Goal: Task Accomplishment & Management: Manage account settings

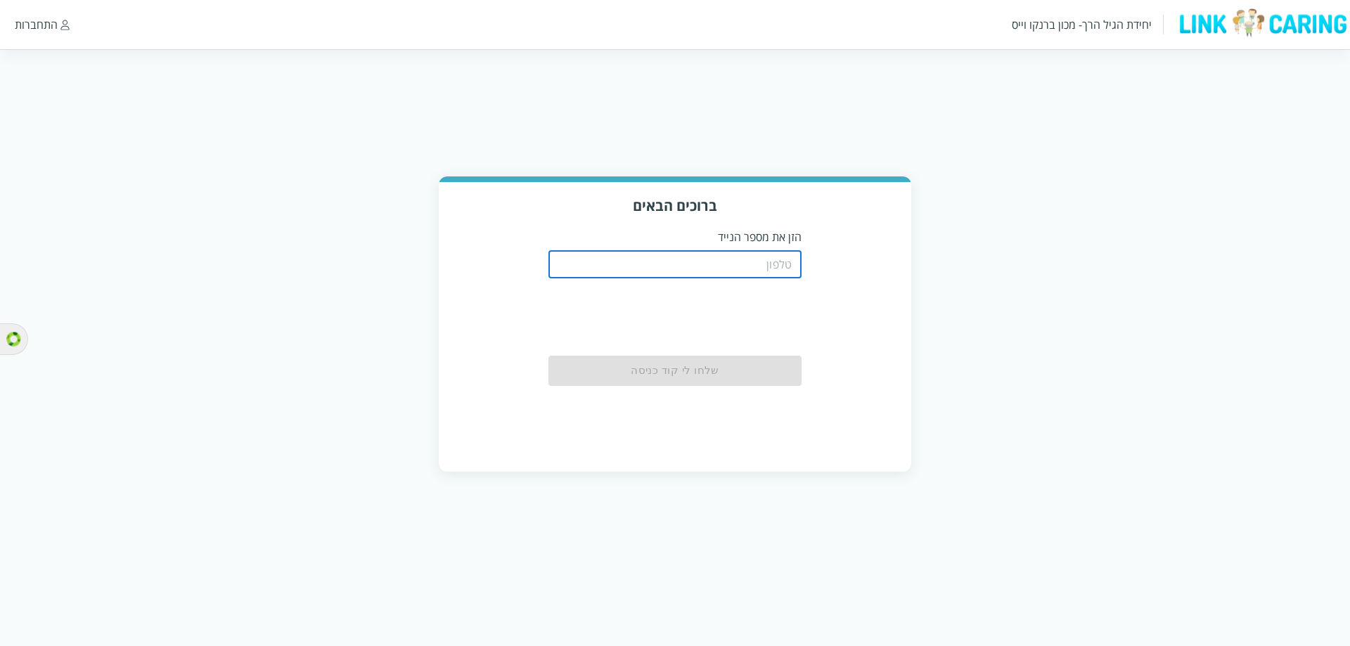
click at [760, 266] on input "tel" at bounding box center [674, 264] width 253 height 28
type input "0508805134"
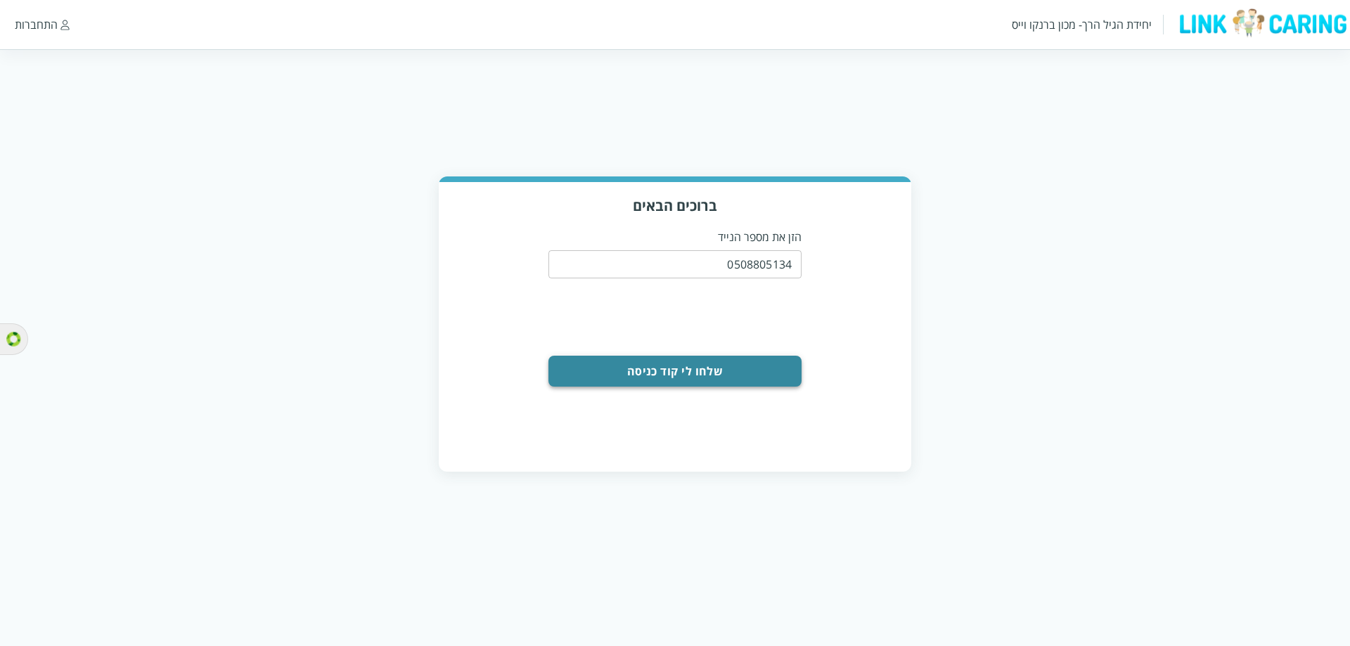
click at [630, 372] on button "שלחו לי קוד כניסה" at bounding box center [674, 371] width 253 height 31
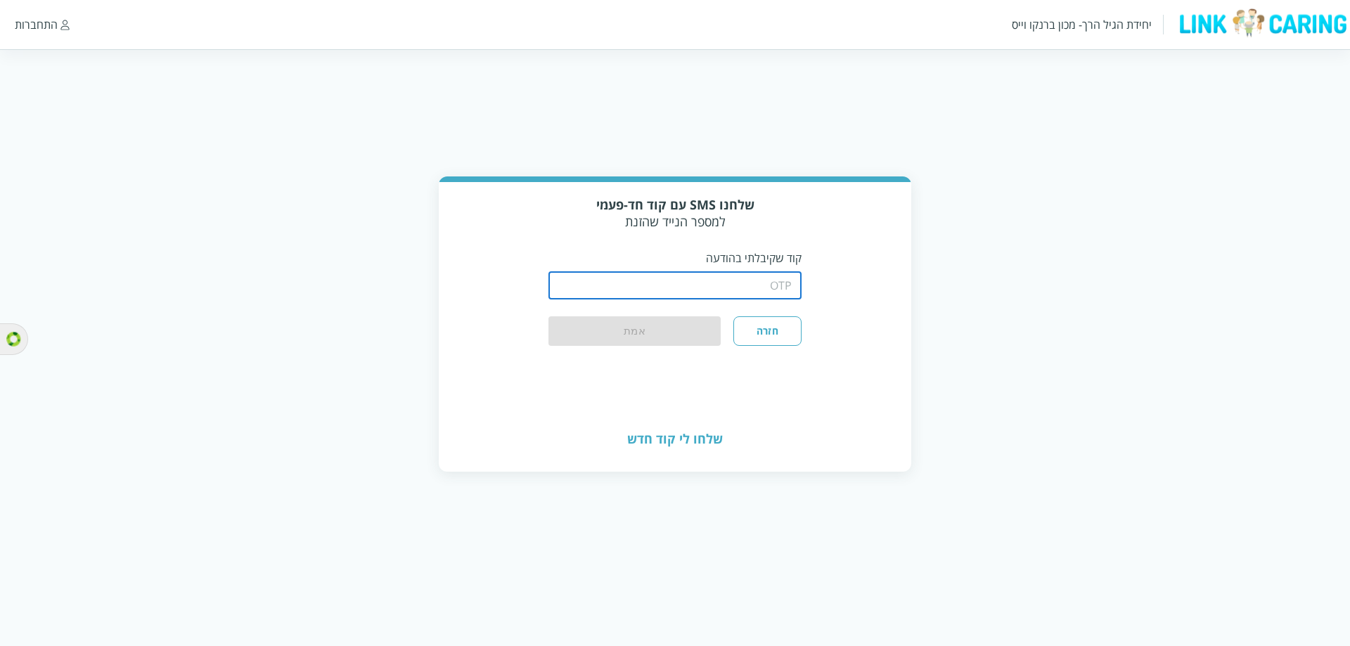
click at [660, 296] on input "string" at bounding box center [674, 285] width 253 height 28
type input "1234"
drag, startPoint x: 638, startPoint y: 330, endPoint x: 572, endPoint y: 314, distance: 67.9
click at [641, 330] on button "אמת" at bounding box center [634, 331] width 172 height 31
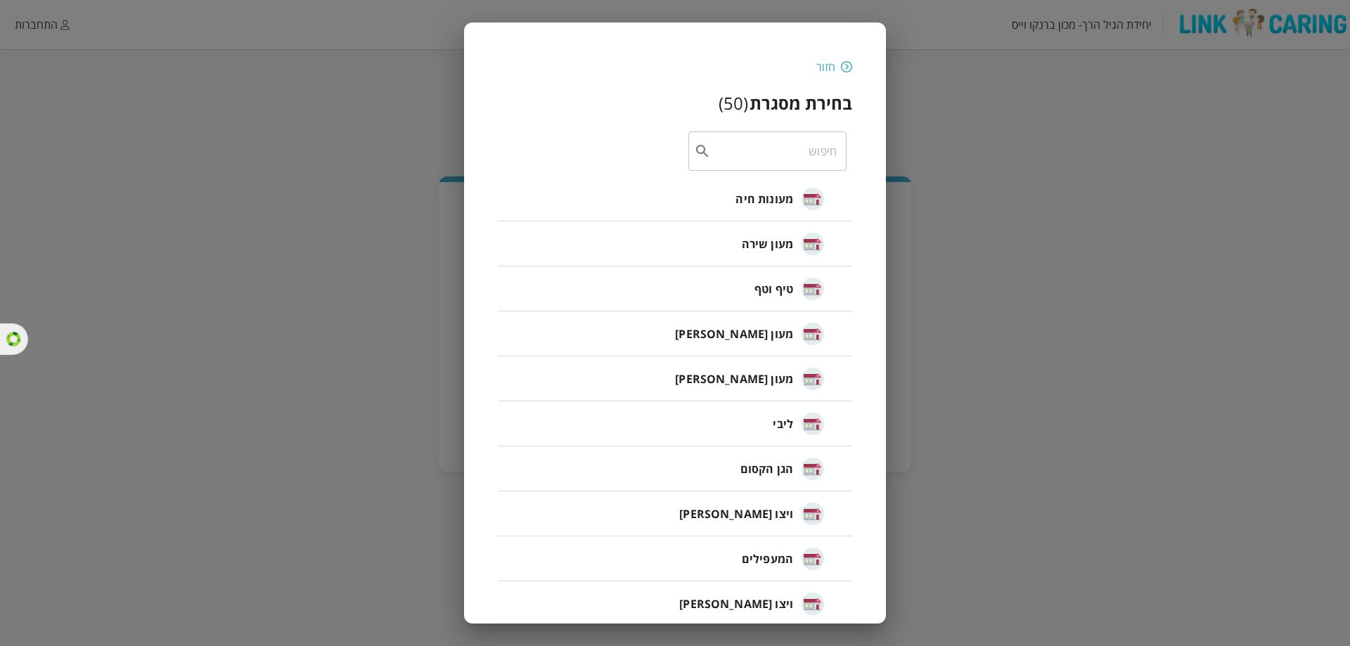
click at [786, 288] on span "טיף וטף" at bounding box center [773, 289] width 39 height 17
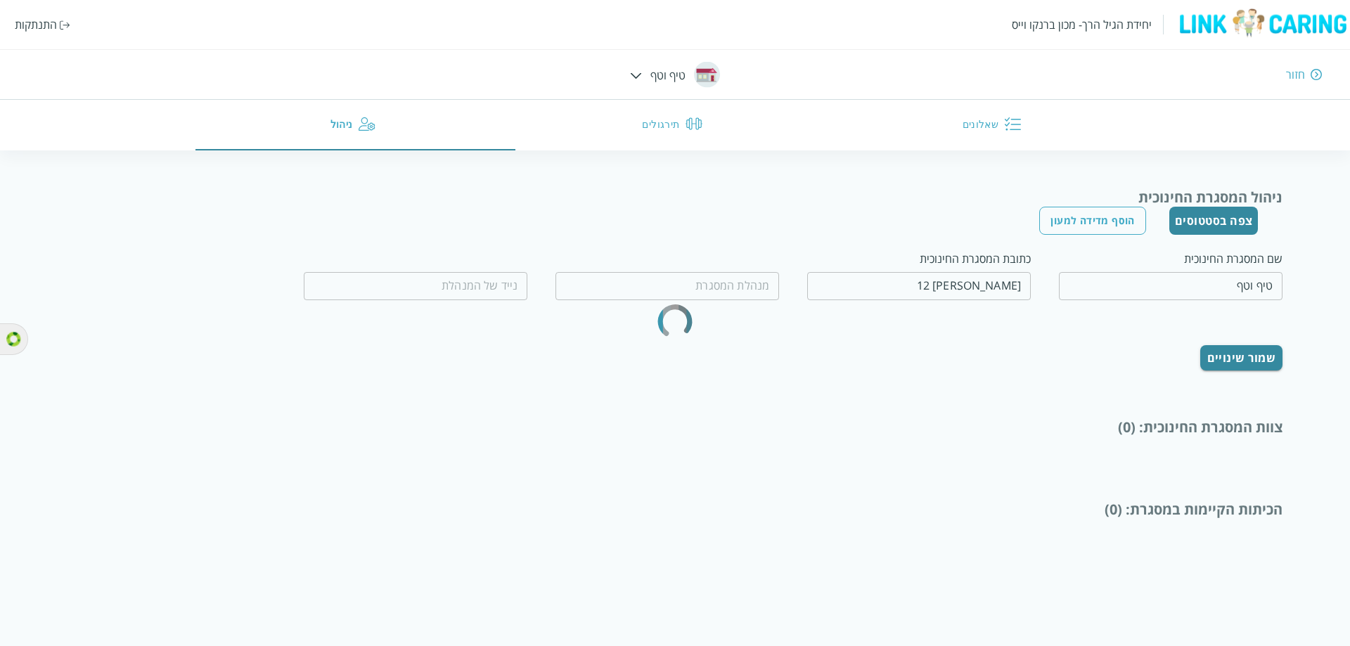
type input "[PERSON_NAME]"
type input "0535330314"
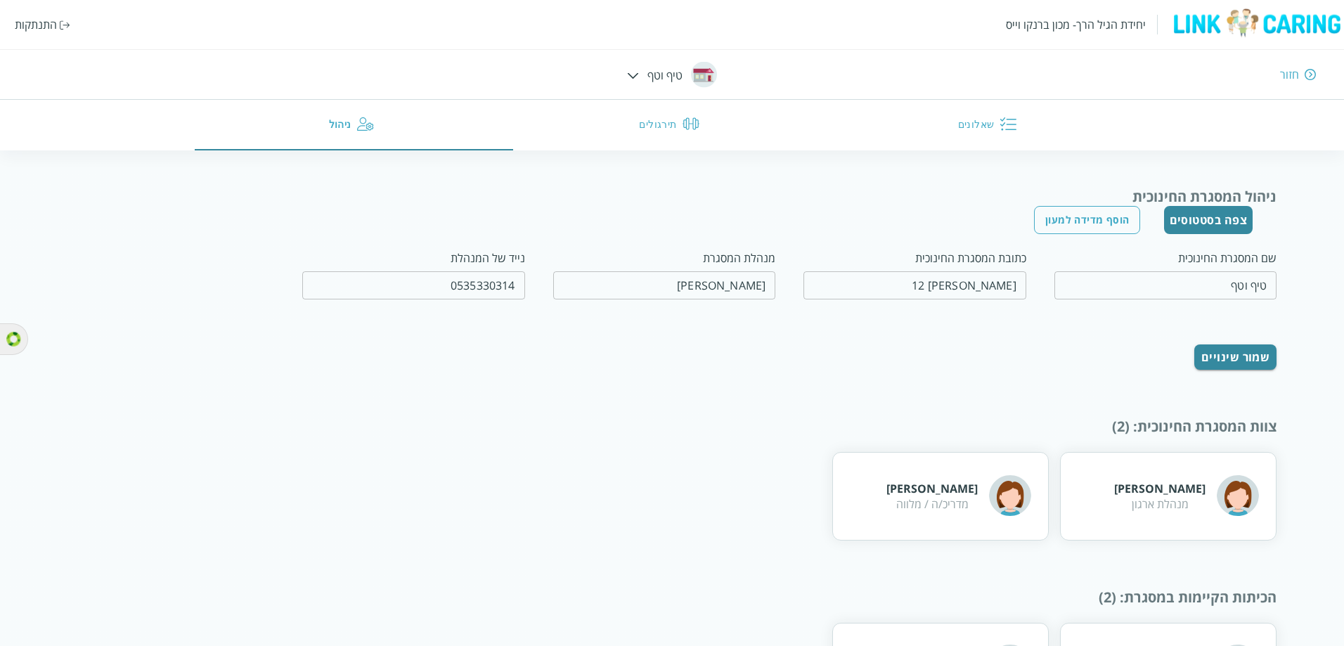
click at [1218, 224] on button "צפה בסטטוסים" at bounding box center [1208, 220] width 89 height 28
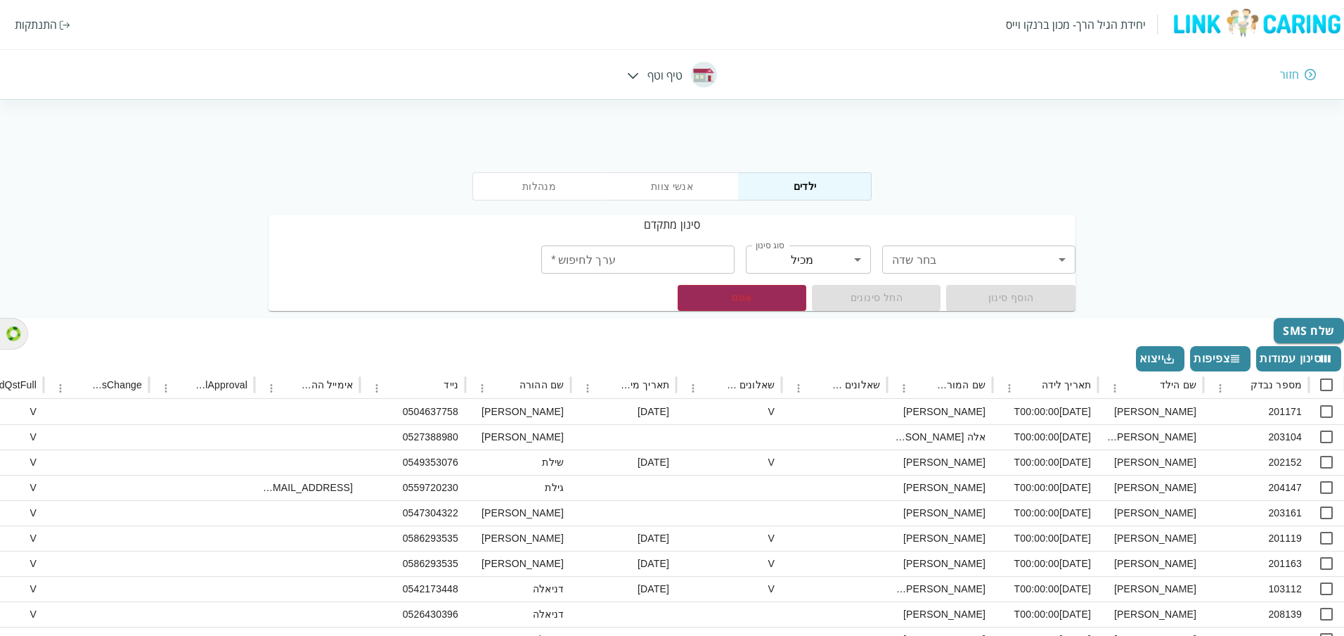
click at [1294, 79] on div "חזור" at bounding box center [1289, 74] width 19 height 15
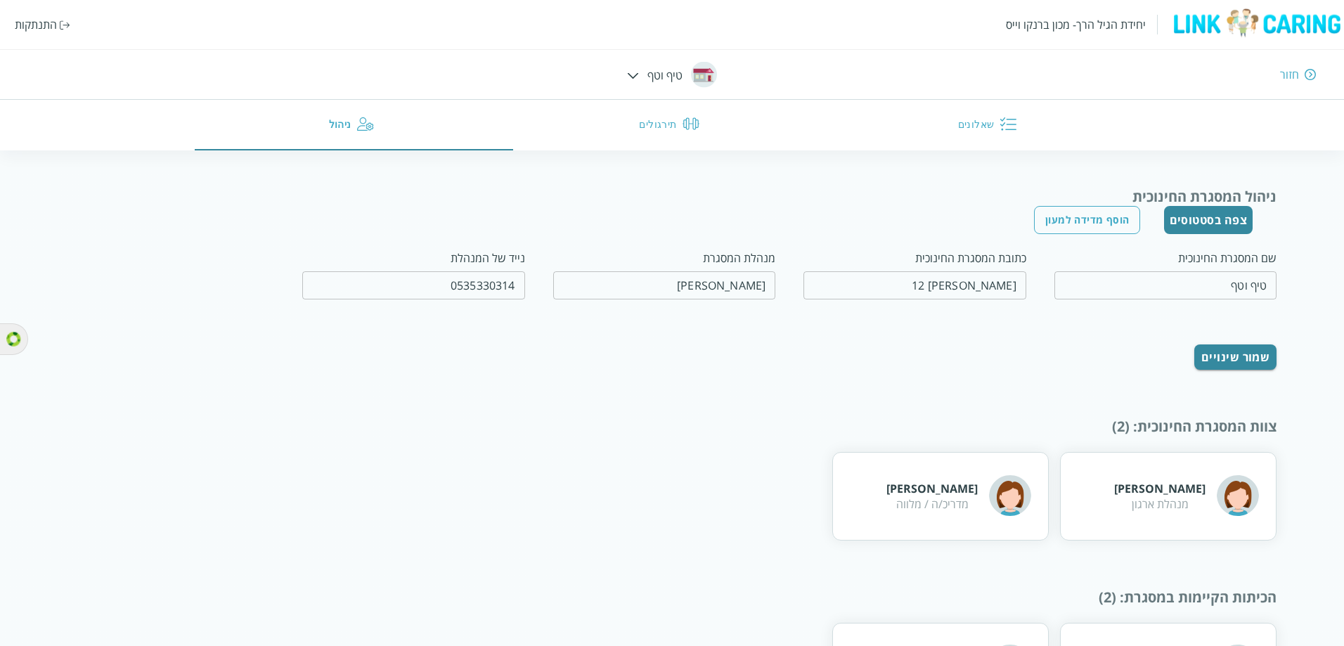
click at [640, 135] on button "תירגולים" at bounding box center [672, 125] width 319 height 51
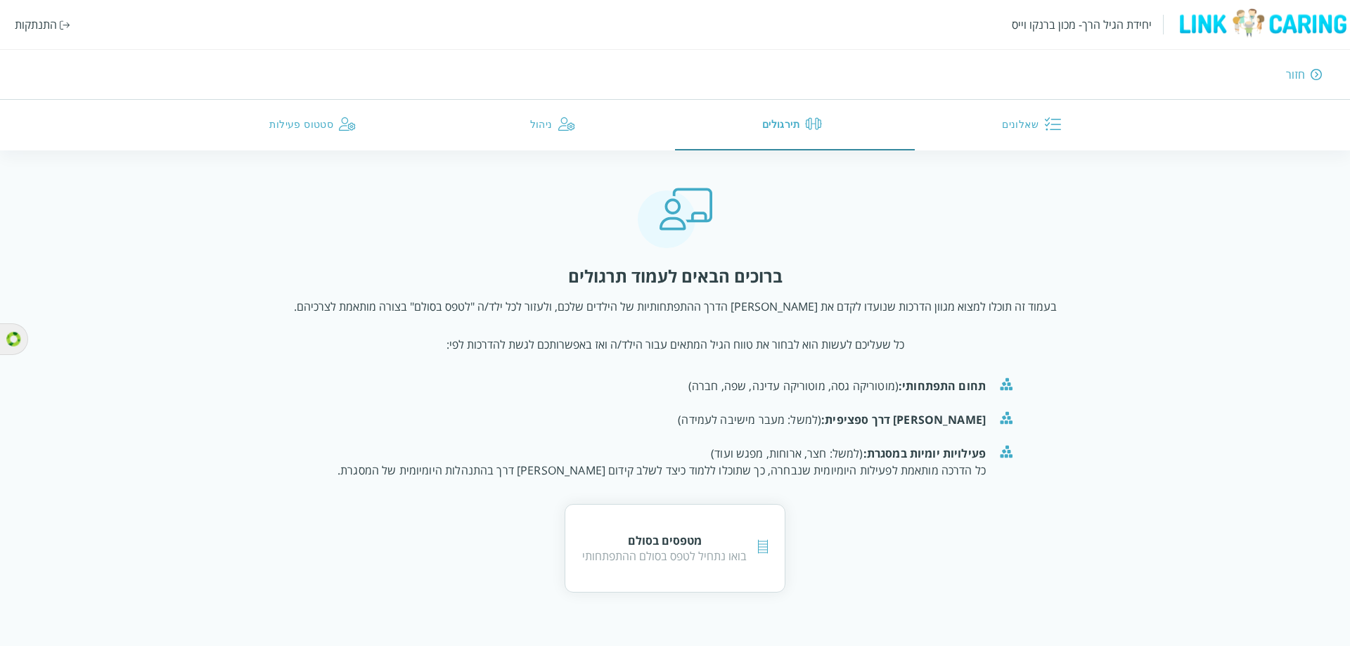
click at [308, 128] on button "סטטוס פעילות" at bounding box center [315, 125] width 240 height 51
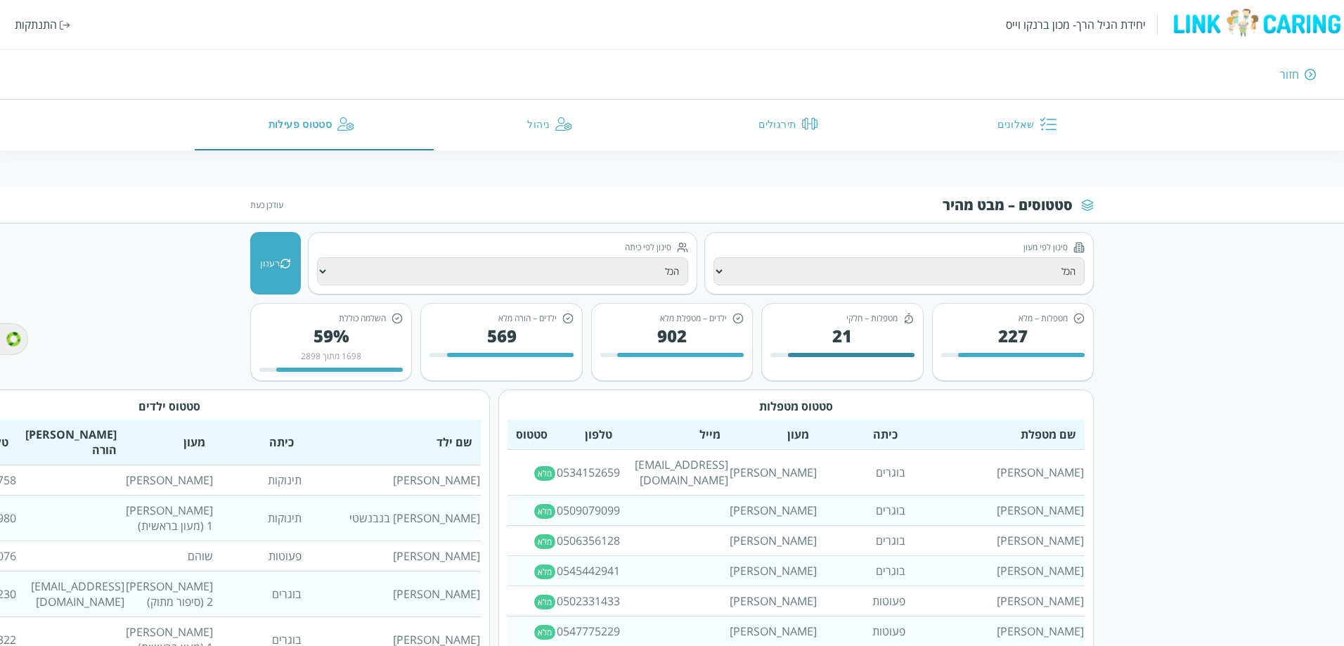
click at [731, 280] on select "הכל [PERSON_NAME] גן [PERSON_NAME] גן תפוח הגן הקסום [PERSON_NAME] ויצו [PERSON…" at bounding box center [899, 271] width 371 height 28
select select "[PERSON_NAME]"
click at [714, 257] on select "הכל [PERSON_NAME] גן [PERSON_NAME] גן תפוח הגן הקסום [PERSON_NAME] ויצו [PERSON…" at bounding box center [899, 271] width 371 height 28
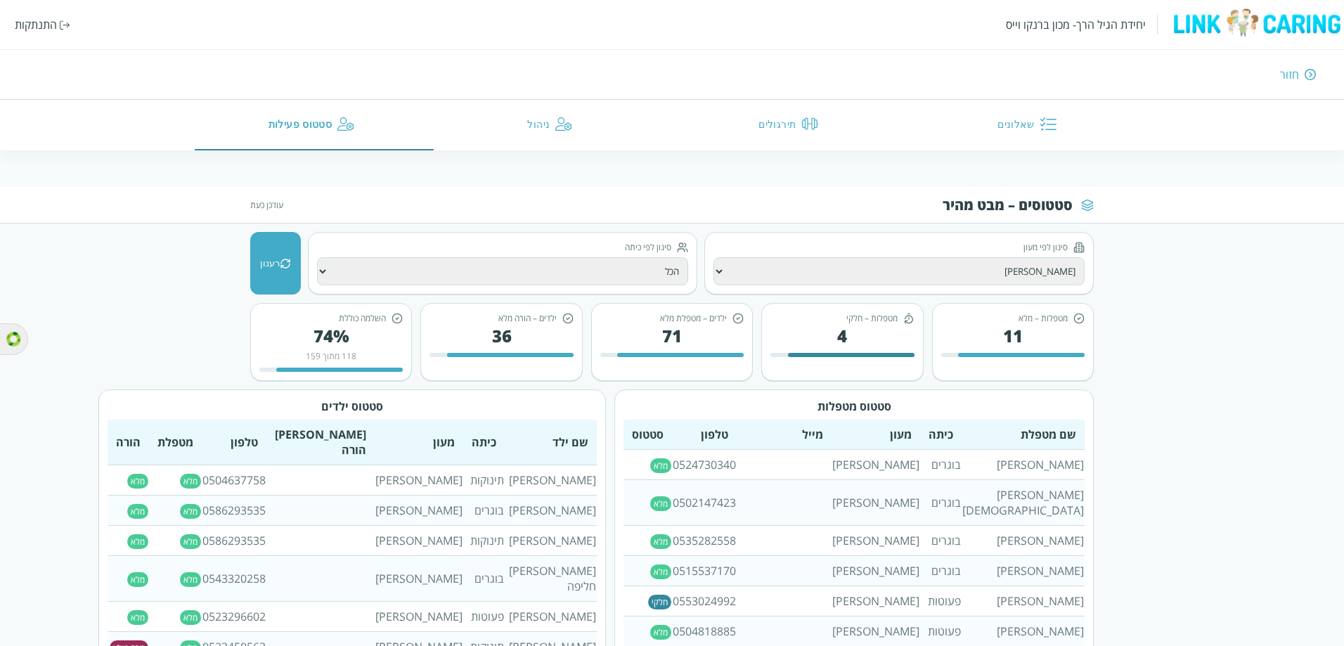
click at [429, 283] on select "הכל בוגרים פעוטות תינוקות גן הדס פעוטות ובוגרים תינוקיה 1 תינוקיה 2 תינוקייה פע…" at bounding box center [502, 271] width 371 height 28
click at [317, 257] on select "הכל בוגרים פעוטות תינוקות גן הדס פעוטות ובוגרים תינוקיה 1 תינוקיה 2 תינוקייה פע…" at bounding box center [502, 271] width 371 height 28
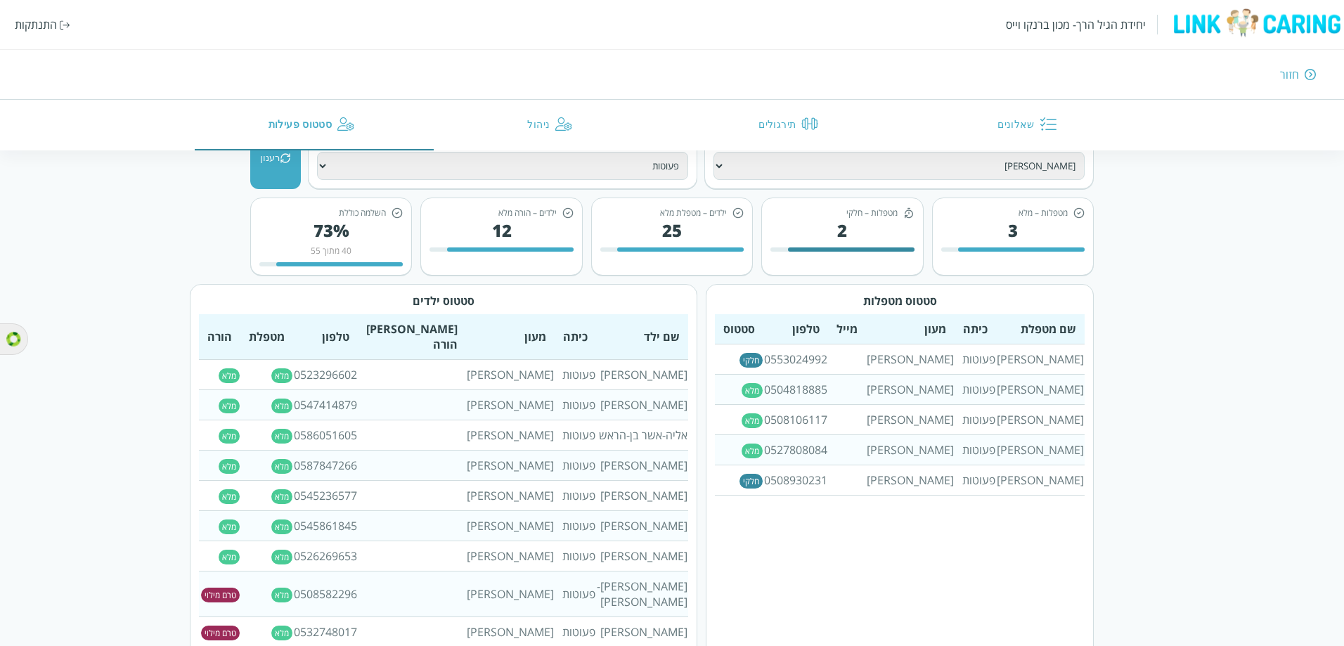
scroll to position [1, 0]
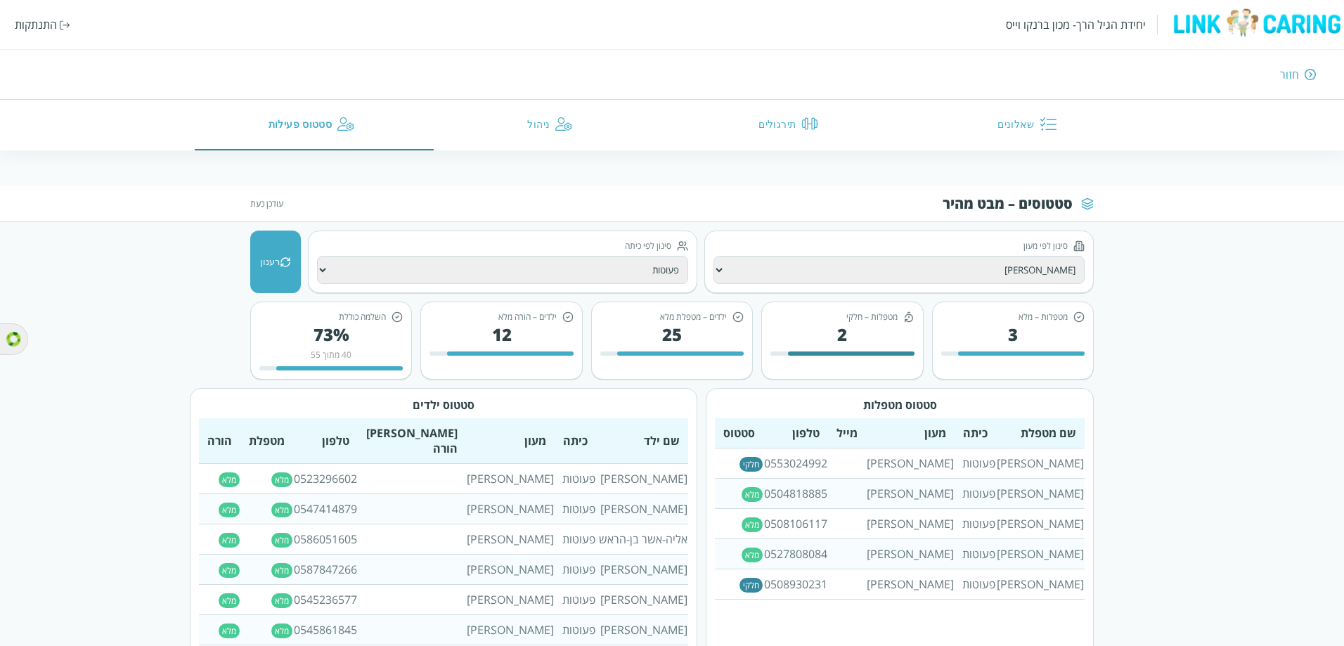
click at [590, 247] on div "סינון לפי כיתה" at bounding box center [502, 246] width 371 height 12
click at [589, 267] on select "הכל בוגרים פעוטות תינוקות גן הדס פעוטות ובוגרים תינוקיה 1 תינוקיה 2 תינוקייה פע…" at bounding box center [502, 270] width 371 height 28
click at [317, 256] on select "הכל בוגרים פעוטות תינוקות גן הדס פעוטות ובוגרים תינוקיה 1 תינוקיה 2 תינוקייה פע…" at bounding box center [502, 270] width 371 height 28
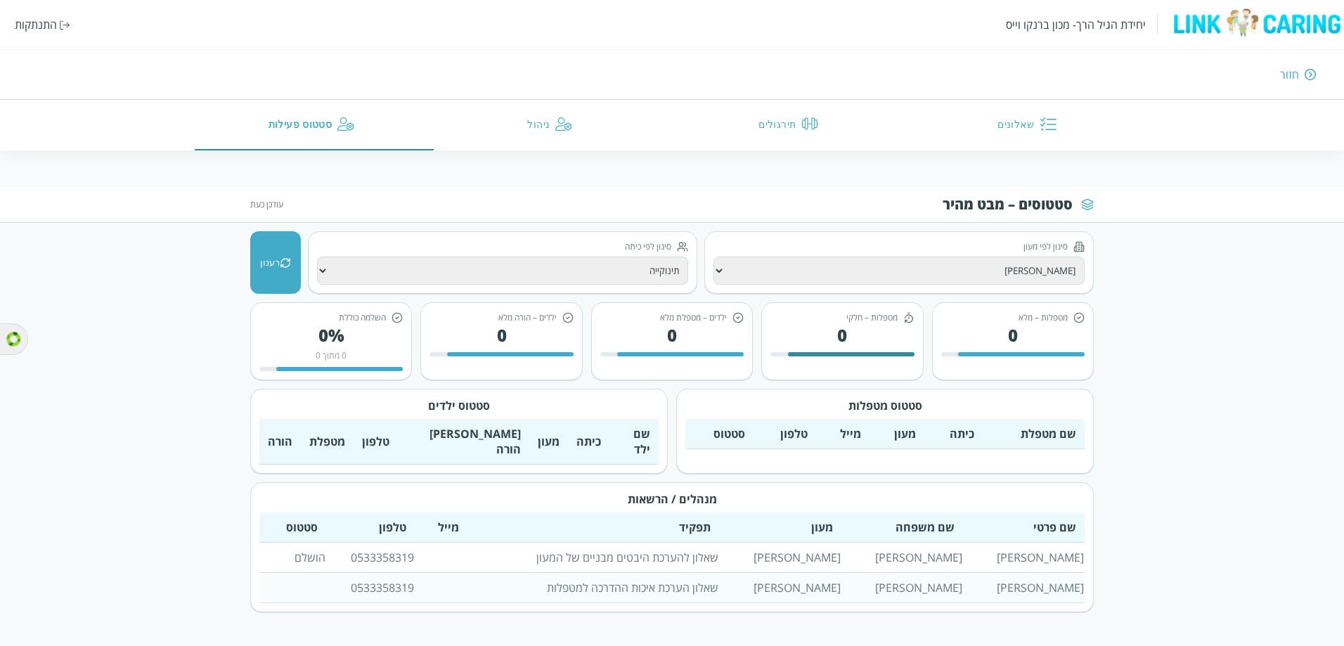
scroll to position [0, 0]
drag, startPoint x: 419, startPoint y: 268, endPoint x: 424, endPoint y: 279, distance: 12.3
click at [420, 268] on select "הכל בוגרים פעוטות תינוקות גן הדס פעוטות ובוגרים תינוקיה 1 תינוקיה 2 תינוקייה פע…" at bounding box center [502, 271] width 371 height 28
click at [317, 257] on select "הכל בוגרים פעוטות תינוקות גן הדס פעוטות ובוגרים תינוקיה 1 תינוקיה 2 תינוקייה פע…" at bounding box center [502, 271] width 371 height 28
drag, startPoint x: 442, startPoint y: 264, endPoint x: 477, endPoint y: 276, distance: 37.4
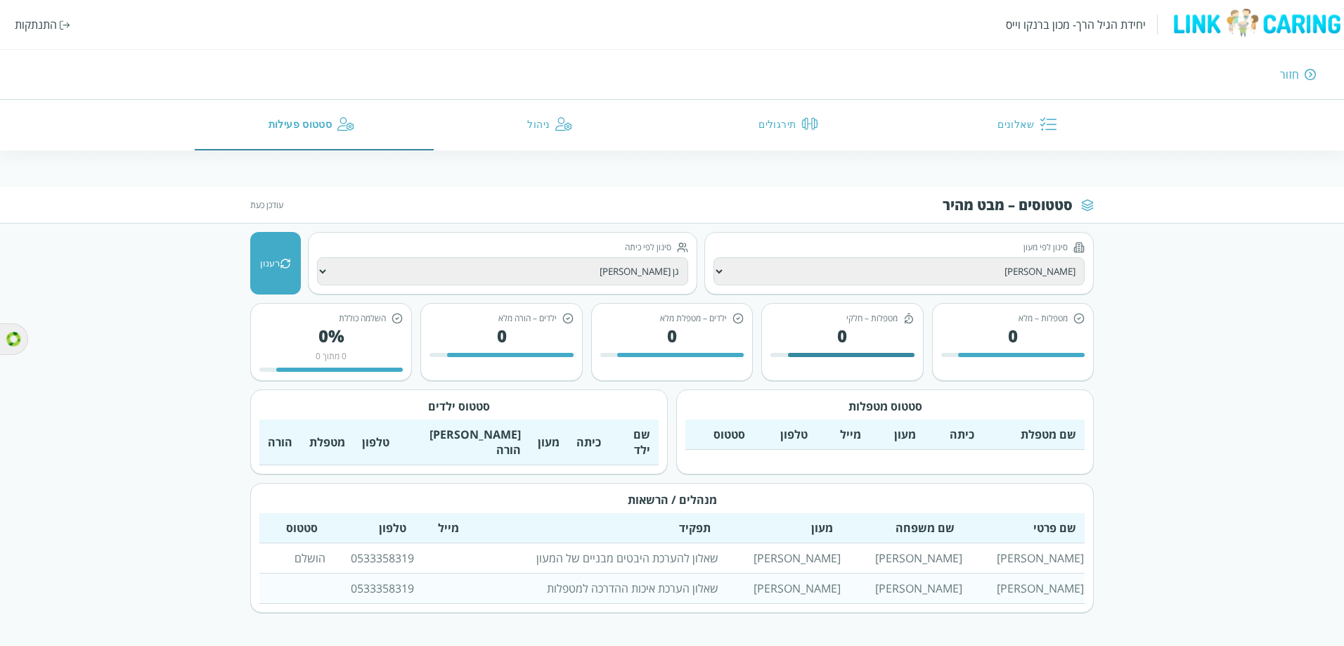
click at [442, 264] on select "הכל בוגרים פעוטות תינוקות גן הדס פעוטות ובוגרים תינוקיה 1 תינוקיה 2 תינוקייה פע…" at bounding box center [502, 271] width 371 height 28
select select "הכל"
click at [317, 257] on select "הכל בוגרים פעוטות תינוקות גן הדס פעוטות ובוגרים תינוקיה 1 תינוקיה 2 תינוקייה פע…" at bounding box center [502, 271] width 371 height 28
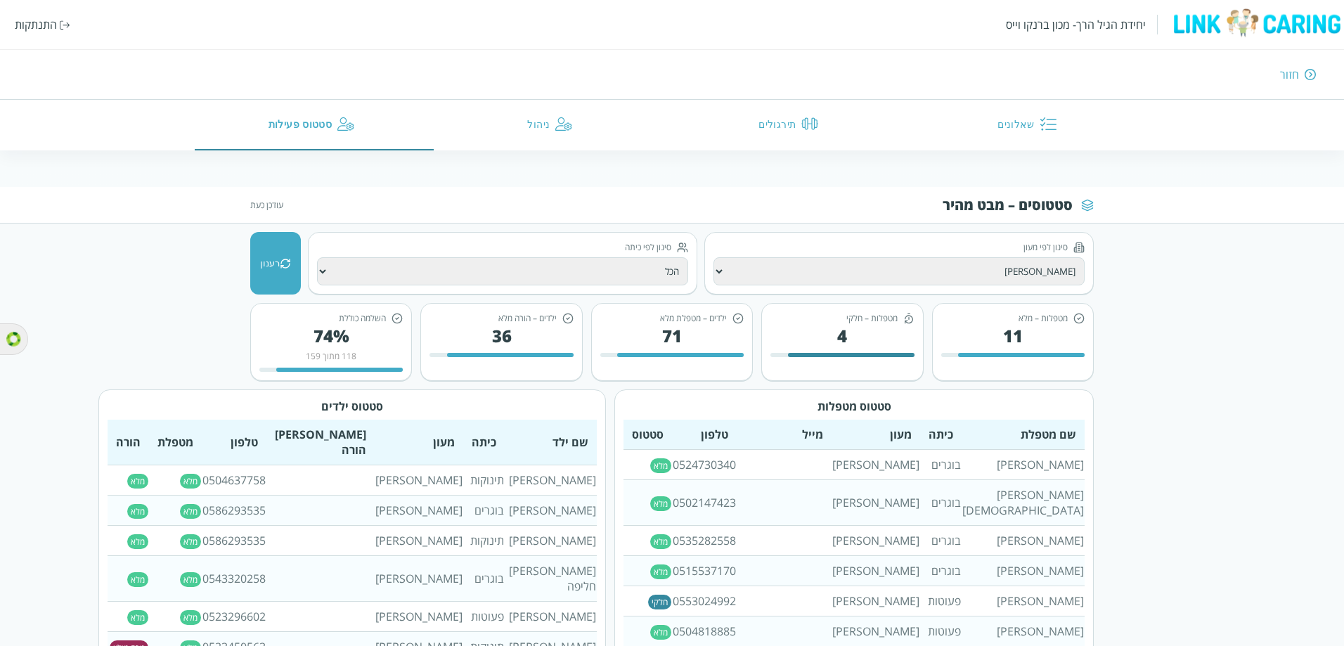
click at [281, 264] on icon at bounding box center [285, 263] width 11 height 11
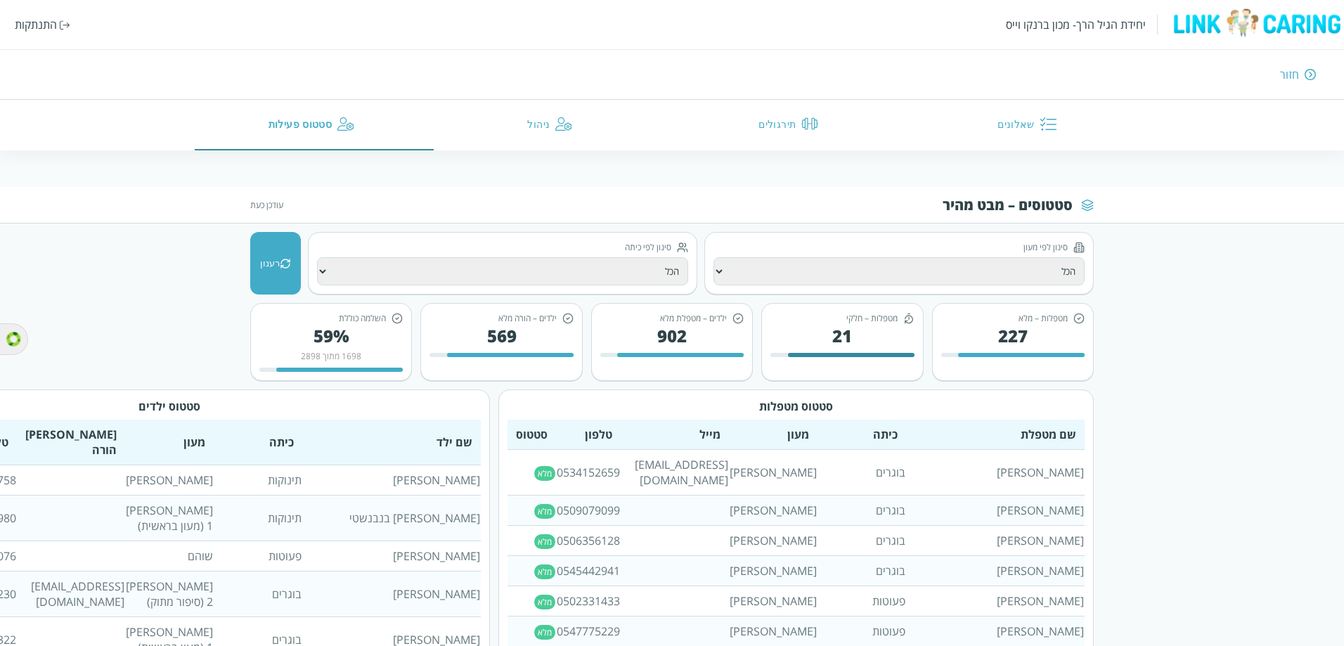
click at [863, 278] on select "הכל [PERSON_NAME] גן [PERSON_NAME] גן תפוח הגן הקסום [PERSON_NAME] ויצו [PERSON…" at bounding box center [899, 271] width 371 height 28
click at [857, 264] on select "הכל [PERSON_NAME] גן [PERSON_NAME] גן תפוח הגן הקסום [PERSON_NAME] ויצו [PERSON…" at bounding box center [899, 271] width 371 height 28
select select "גן תפוח"
click at [714, 257] on select "הכל [PERSON_NAME] גן [PERSON_NAME] גן תפוח הגן הקסום [PERSON_NAME] ויצו [PERSON…" at bounding box center [899, 271] width 371 height 28
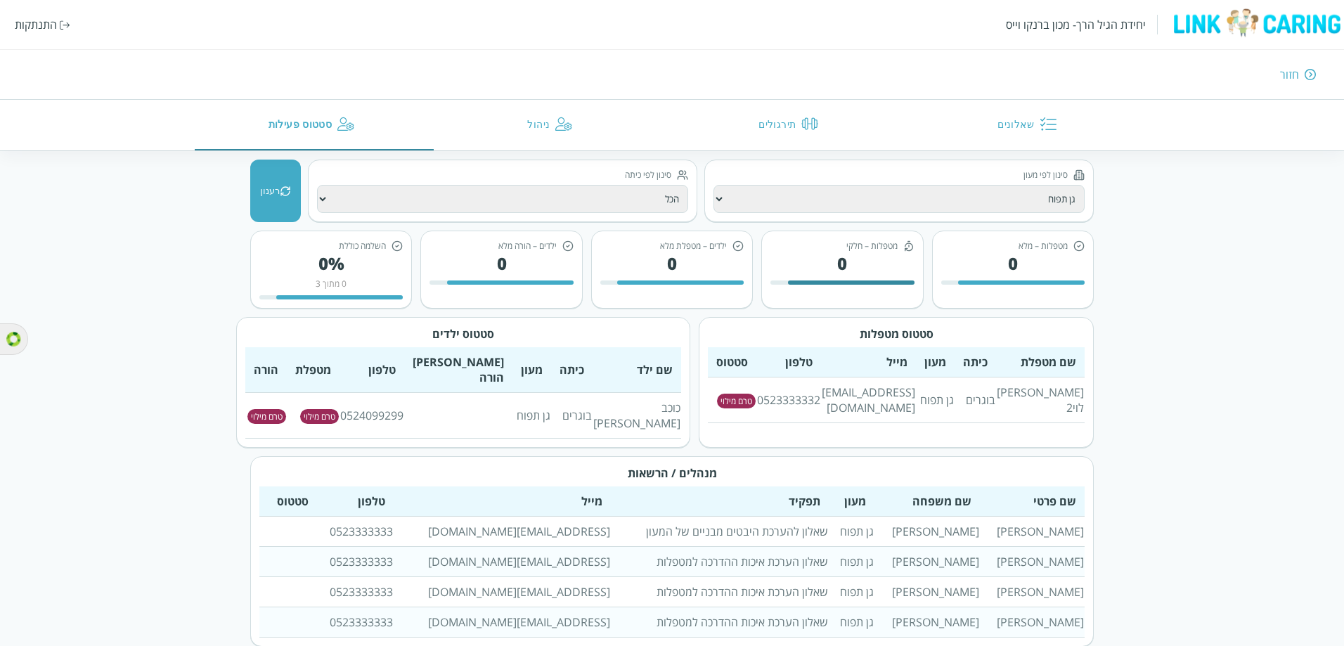
scroll to position [97, 0]
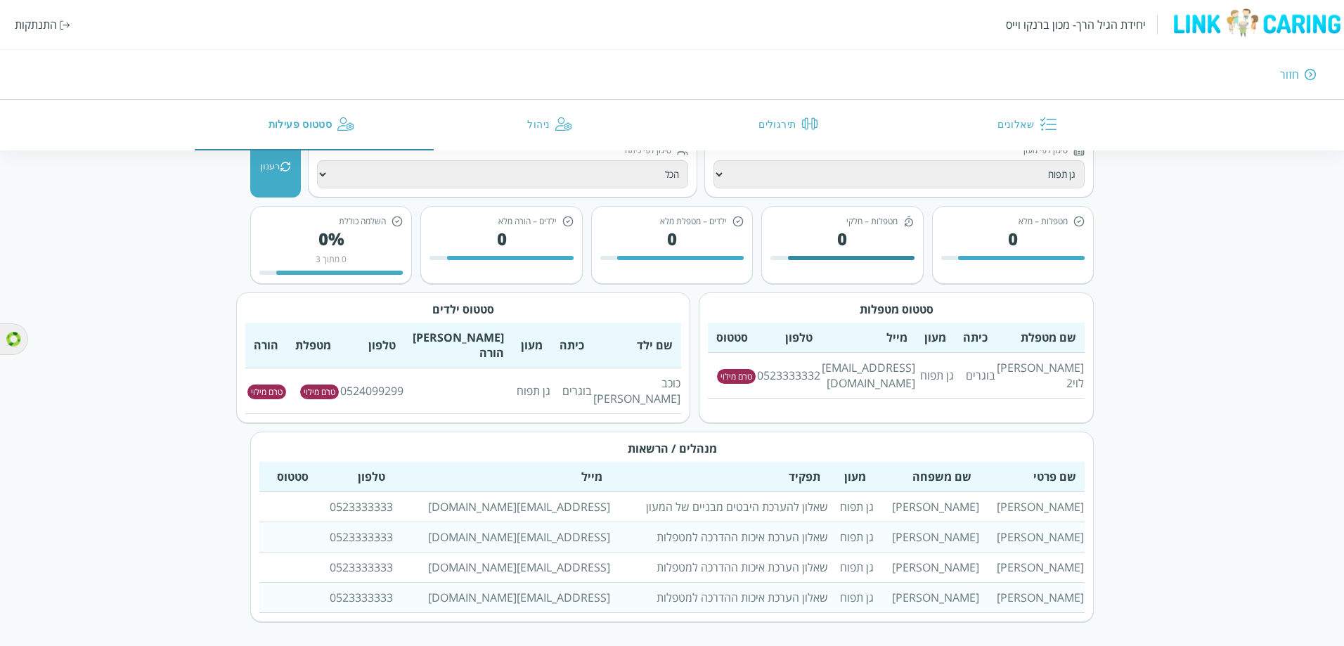
drag, startPoint x: 543, startPoint y: 125, endPoint x: 560, endPoint y: 123, distance: 16.3
click at [543, 125] on button "ניהול" at bounding box center [553, 125] width 238 height 51
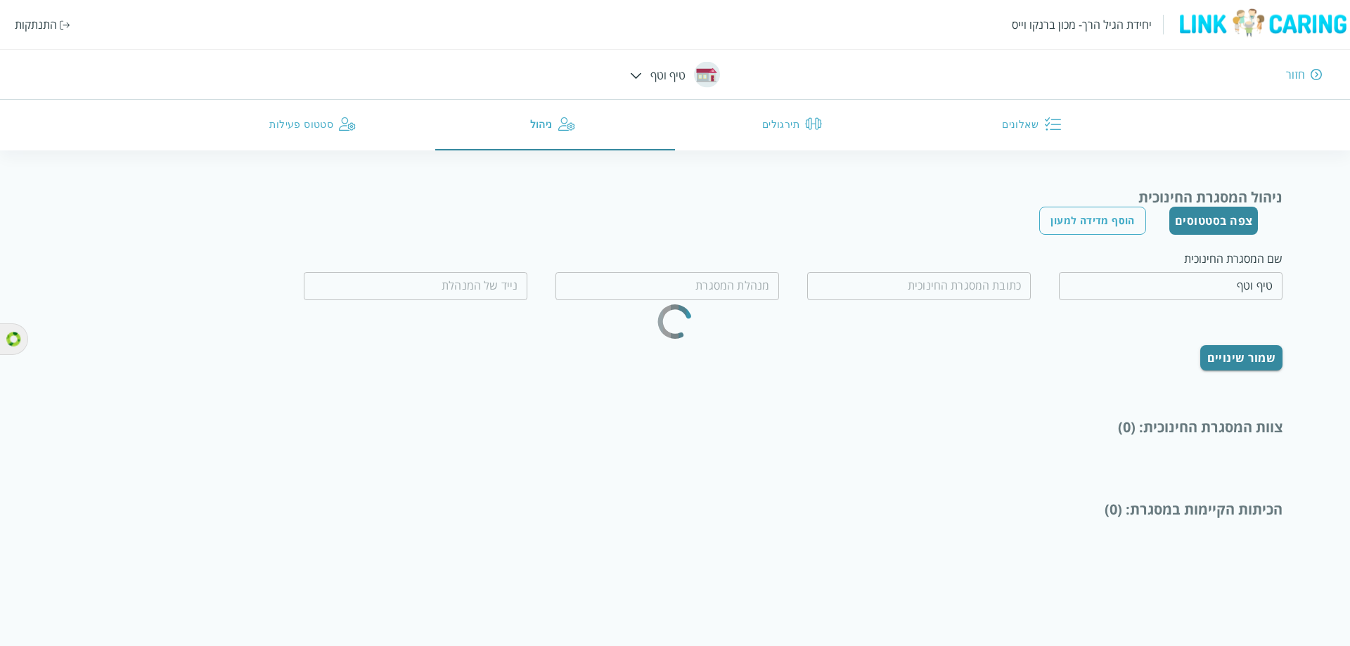
type input "[PERSON_NAME] 12"
type input "[PERSON_NAME]"
type input "0535330314"
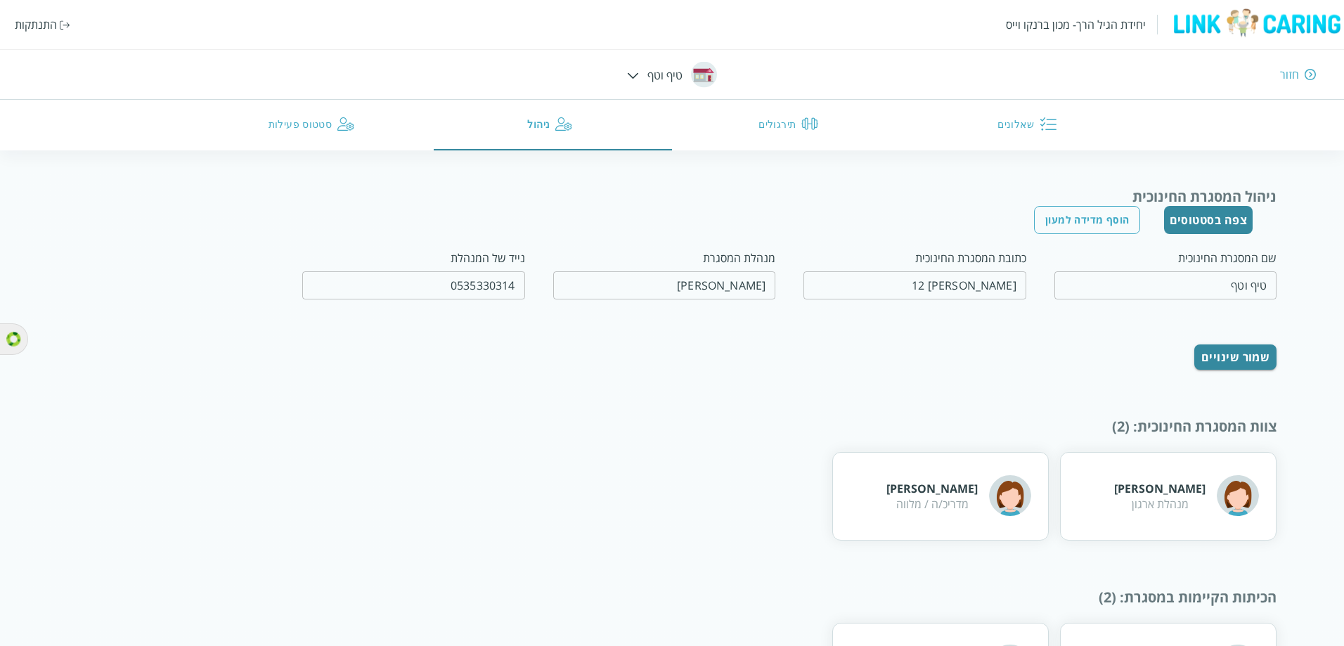
scroll to position [70, 0]
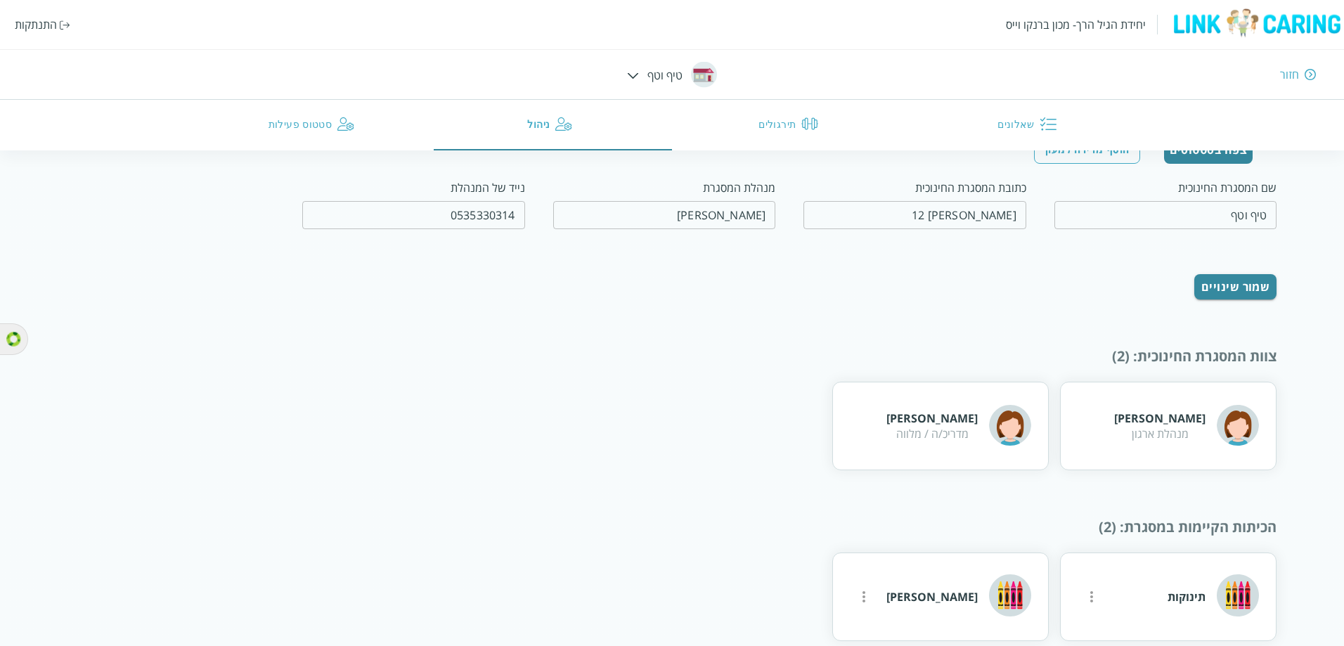
click at [745, 117] on button "תירגולים" at bounding box center [791, 125] width 238 height 51
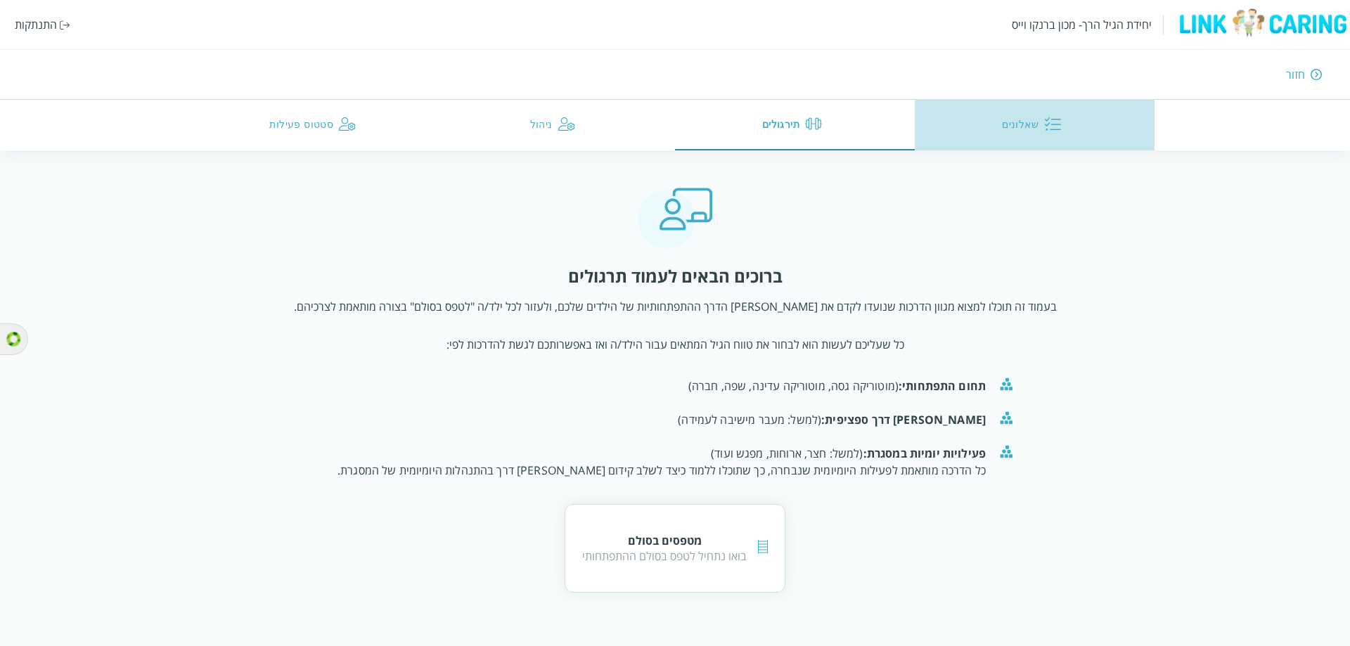
click at [988, 119] on button "שאלונים" at bounding box center [1035, 125] width 240 height 51
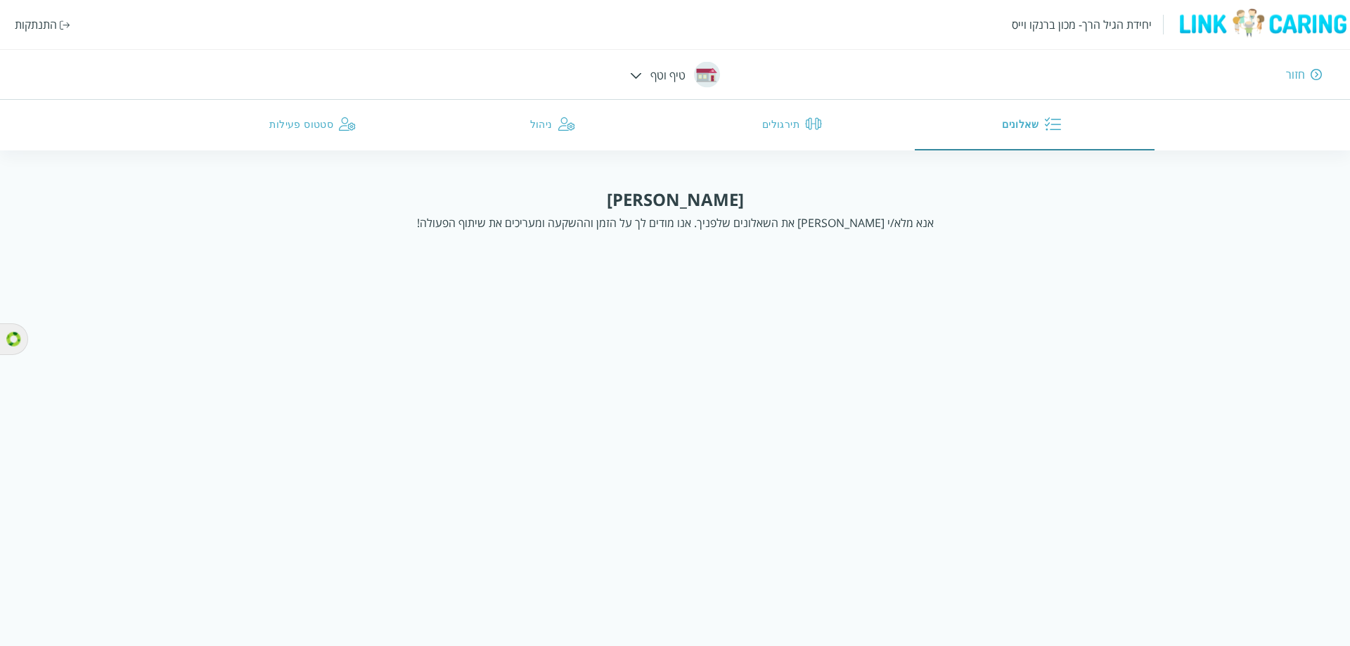
click at [832, 133] on button "תירגולים" at bounding box center [795, 125] width 240 height 51
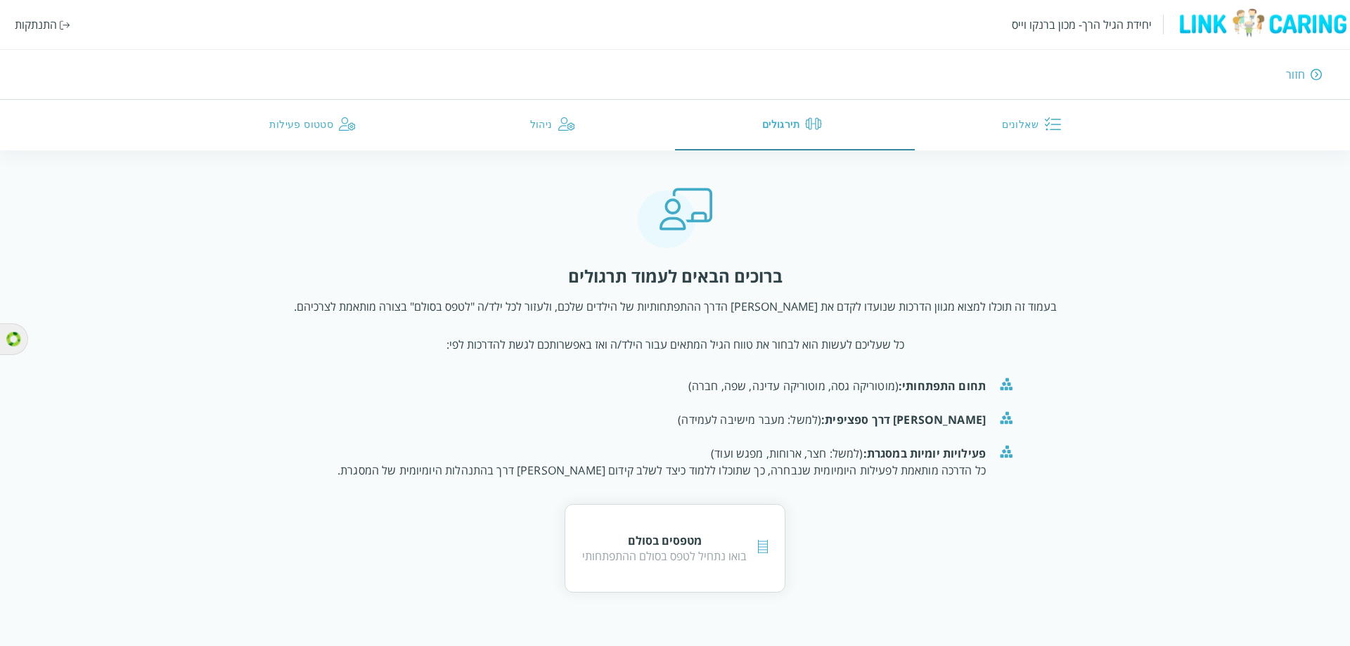
click at [549, 122] on button "ניהול" at bounding box center [555, 125] width 240 height 51
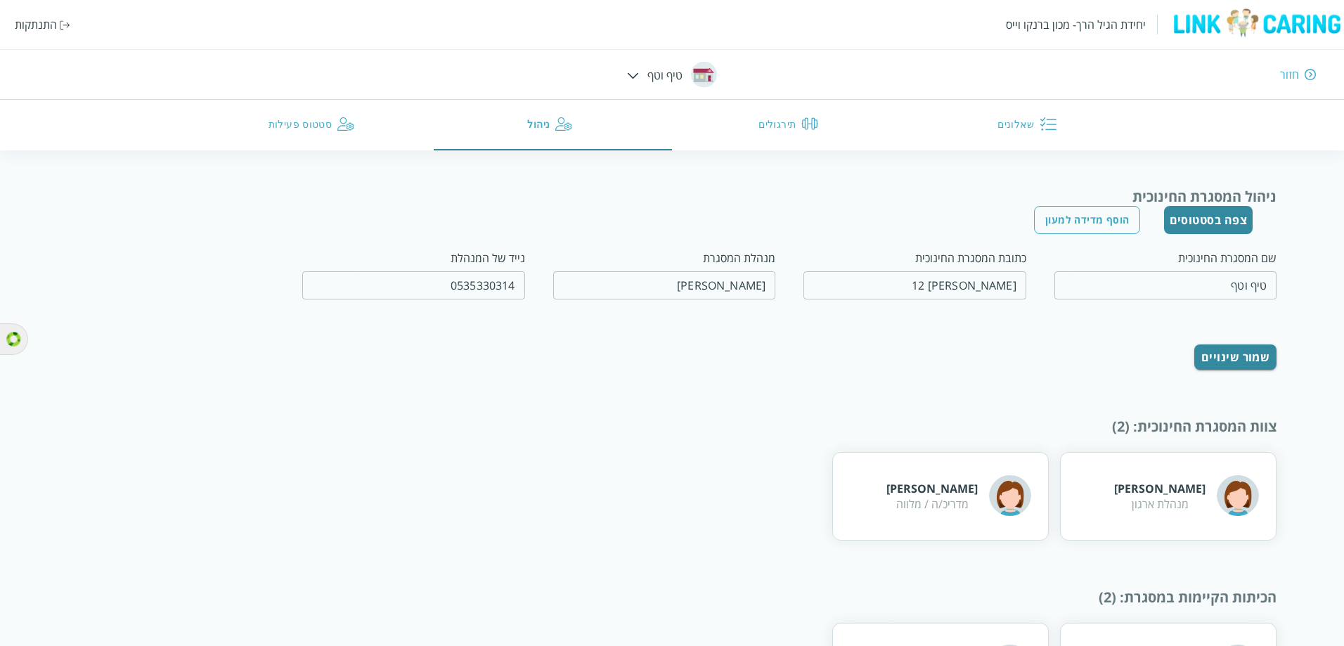
click at [266, 125] on button "סטטוס פעילות" at bounding box center [314, 125] width 238 height 51
